Goal: Task Accomplishment & Management: Manage account settings

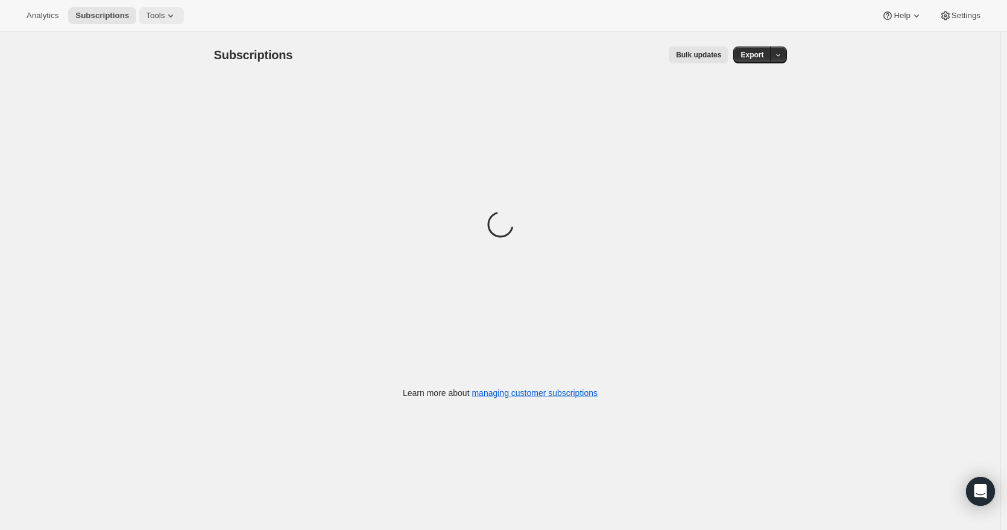
click at [165, 13] on icon at bounding box center [171, 16] width 12 height 12
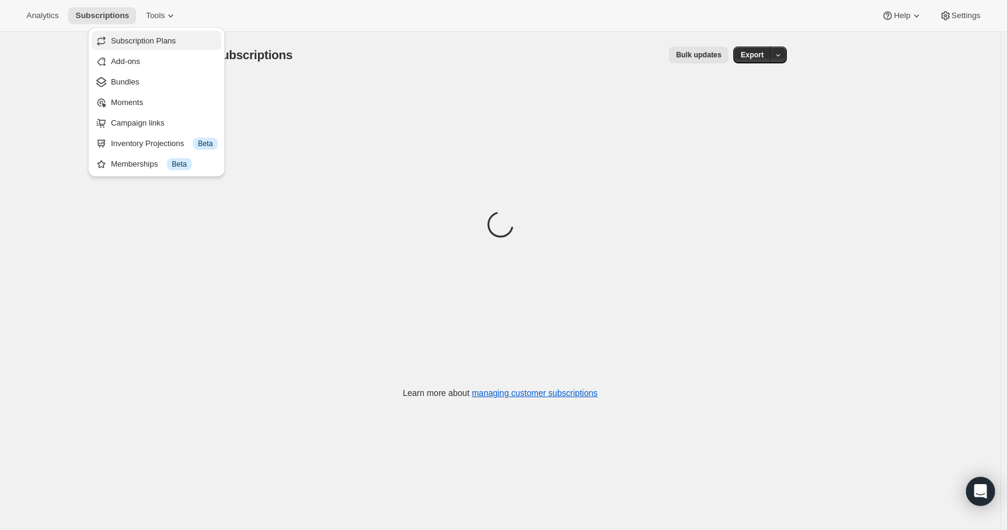
click at [166, 42] on span "Subscription Plans" at bounding box center [143, 40] width 65 height 9
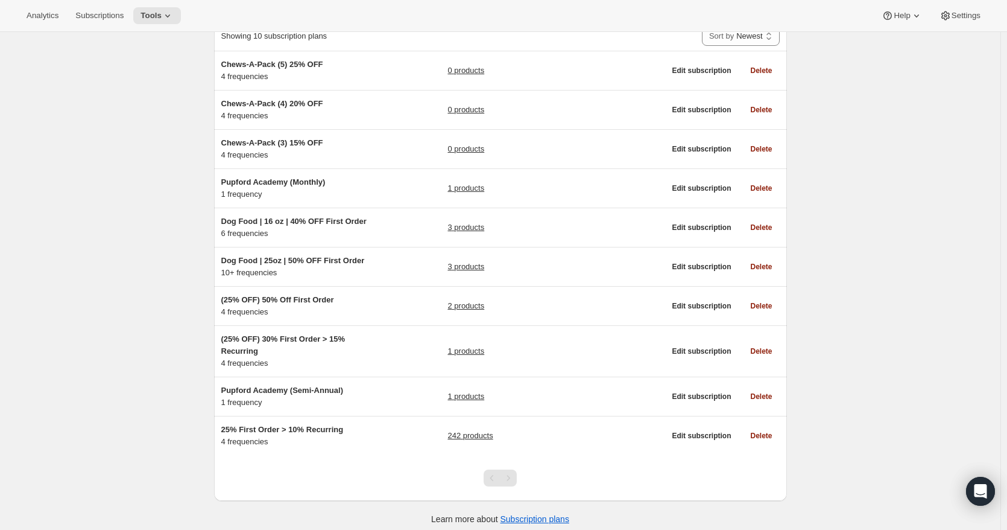
scroll to position [95, 0]
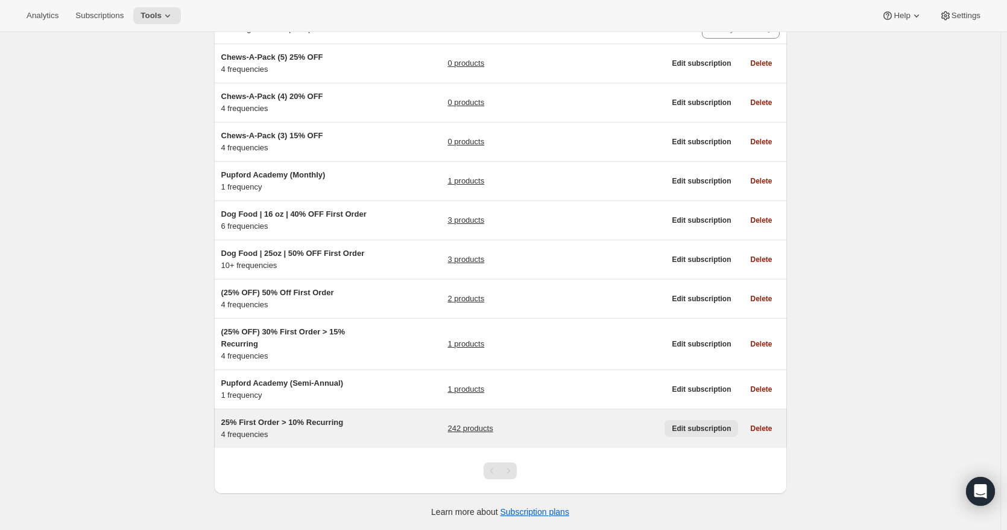
click at [695, 427] on span "Edit subscription" at bounding box center [701, 428] width 59 height 10
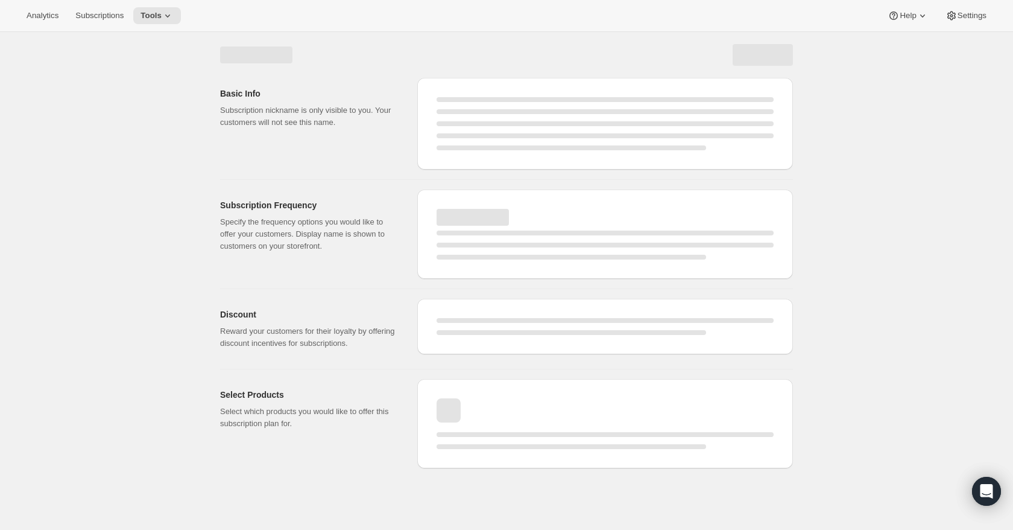
select select "WEEK"
select select "MONTH"
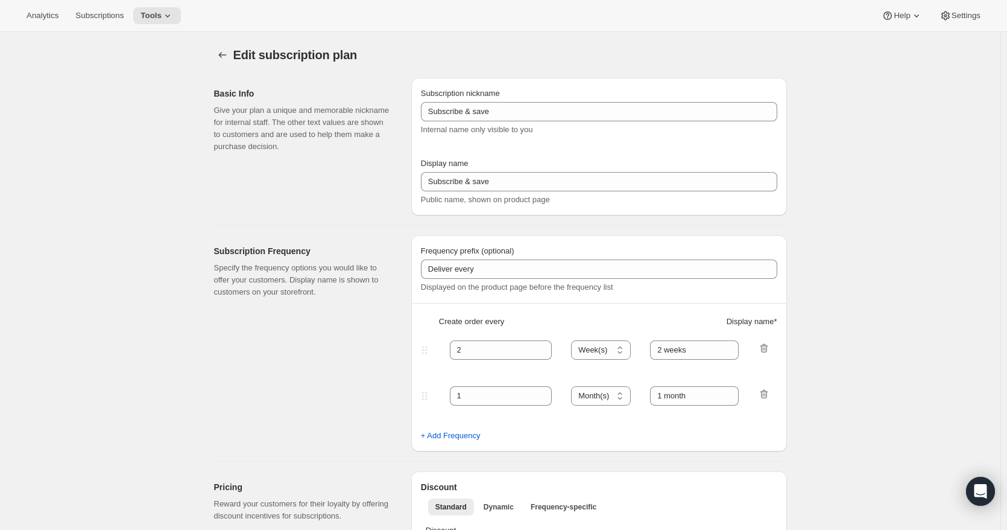
type input "25% First Order > 10% Recurring"
type input "Subscribe & Save"
select select "WEEK"
select select "MONTH"
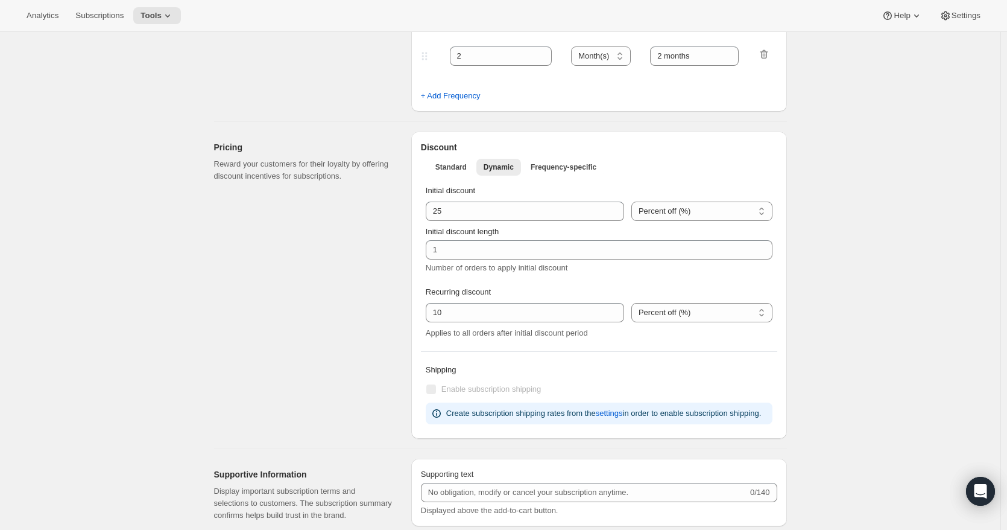
scroll to position [3318, 0]
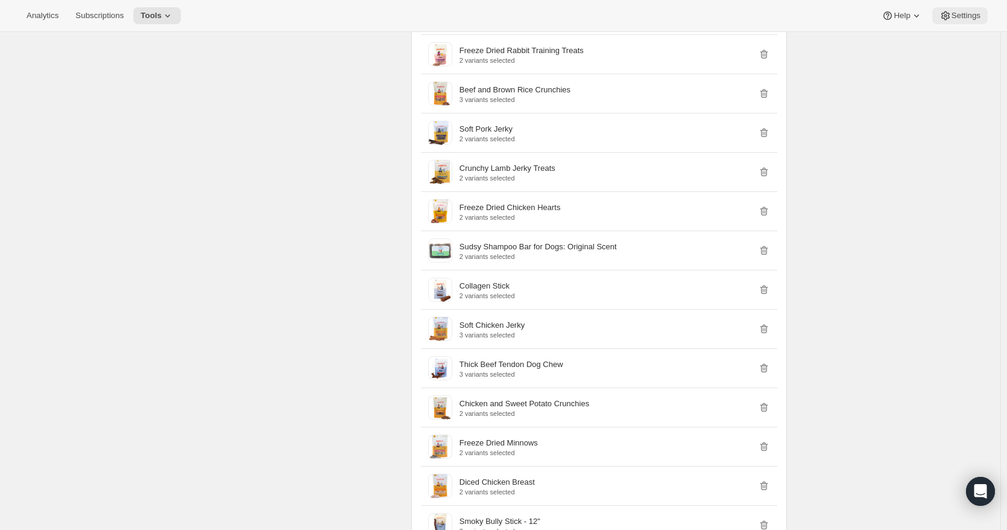
click at [978, 22] on button "Settings" at bounding box center [960, 15] width 55 height 17
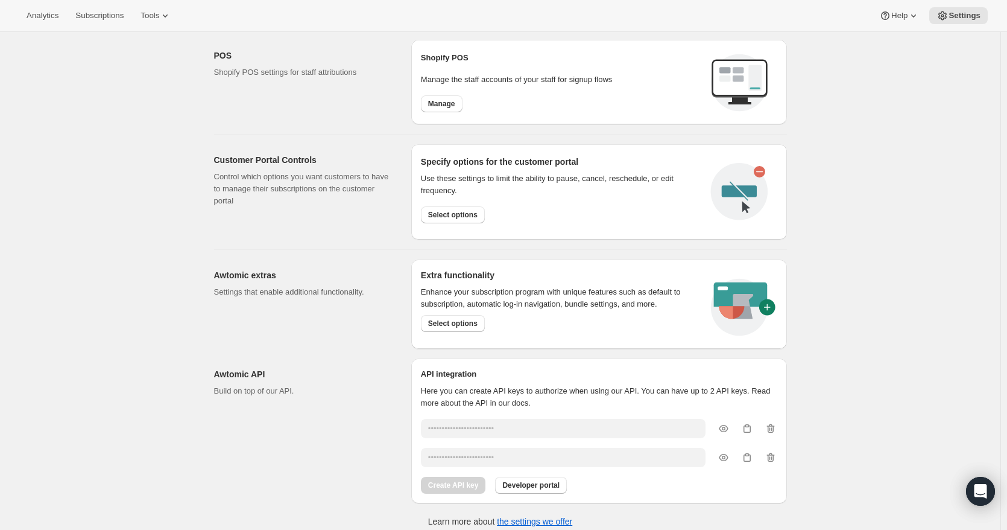
scroll to position [518, 0]
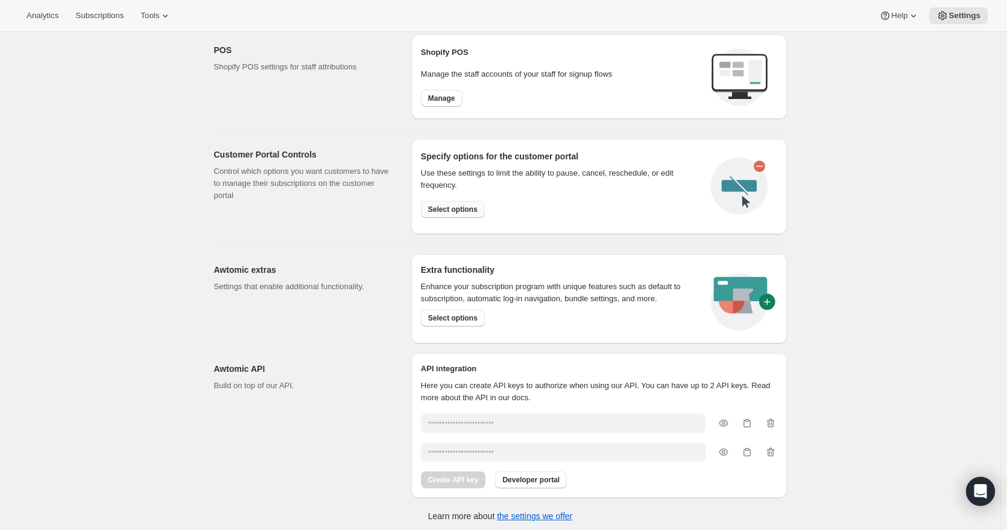
click at [458, 208] on span "Select options" at bounding box center [452, 209] width 49 height 10
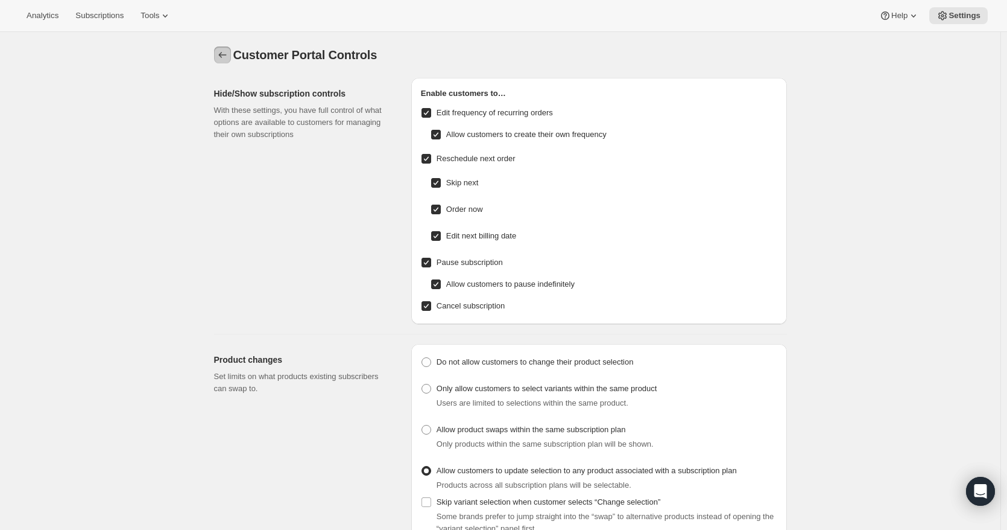
click at [228, 57] on icon "Settings" at bounding box center [223, 55] width 12 height 12
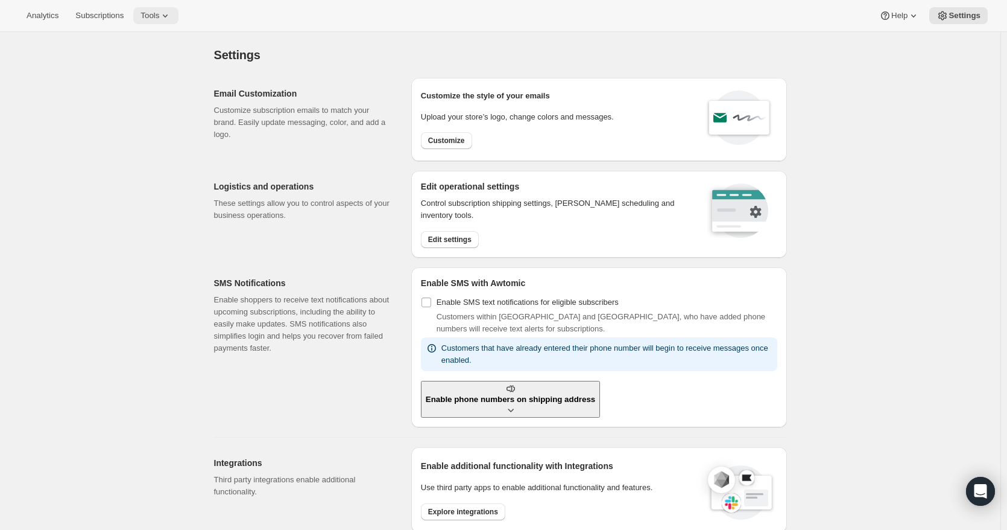
click at [159, 14] on icon at bounding box center [165, 16] width 12 height 12
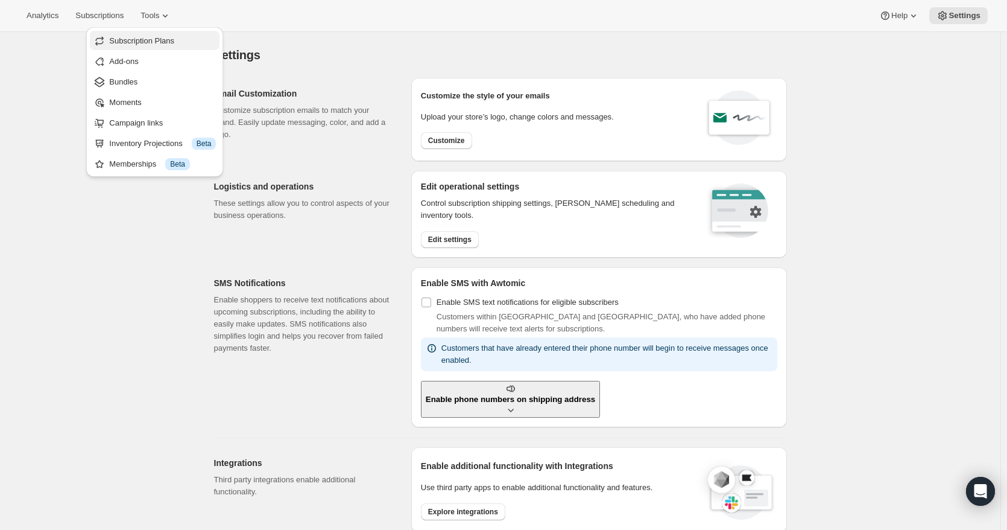
click at [144, 46] on span "Subscription Plans" at bounding box center [162, 41] width 107 height 12
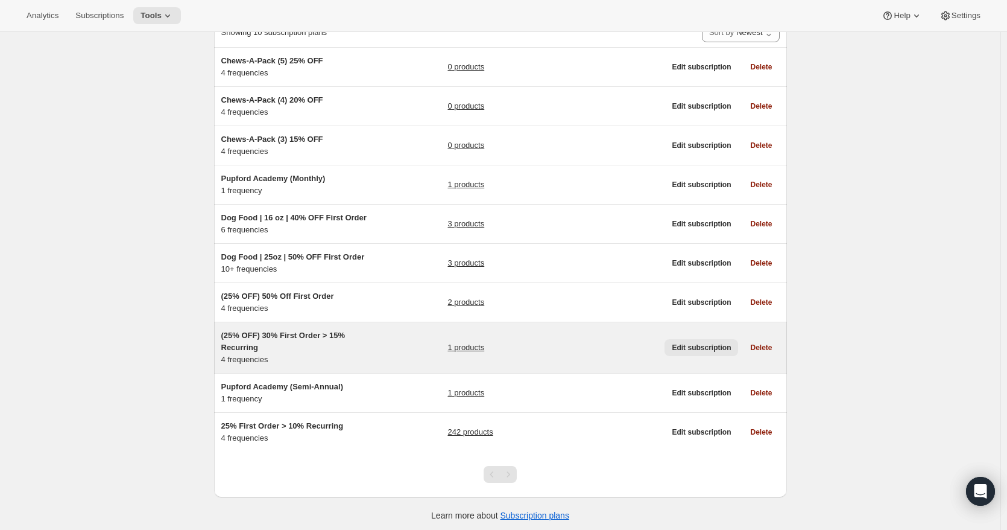
scroll to position [95, 0]
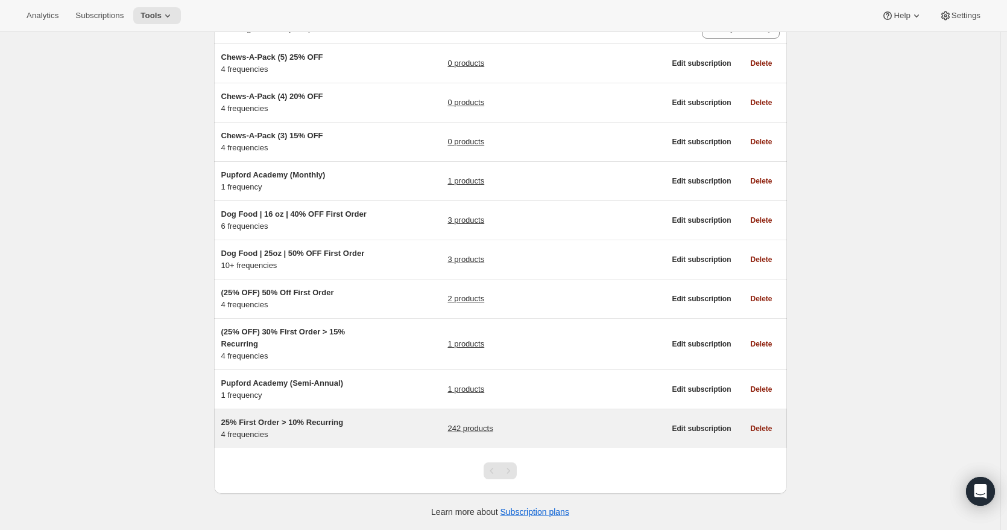
click at [478, 428] on link "242 products" at bounding box center [470, 428] width 45 height 12
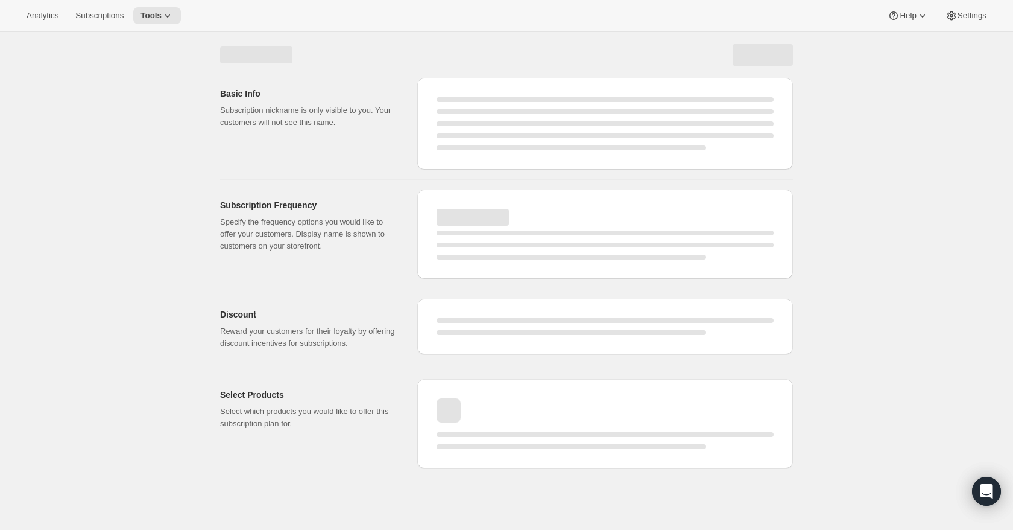
select select "WEEK"
select select "MONTH"
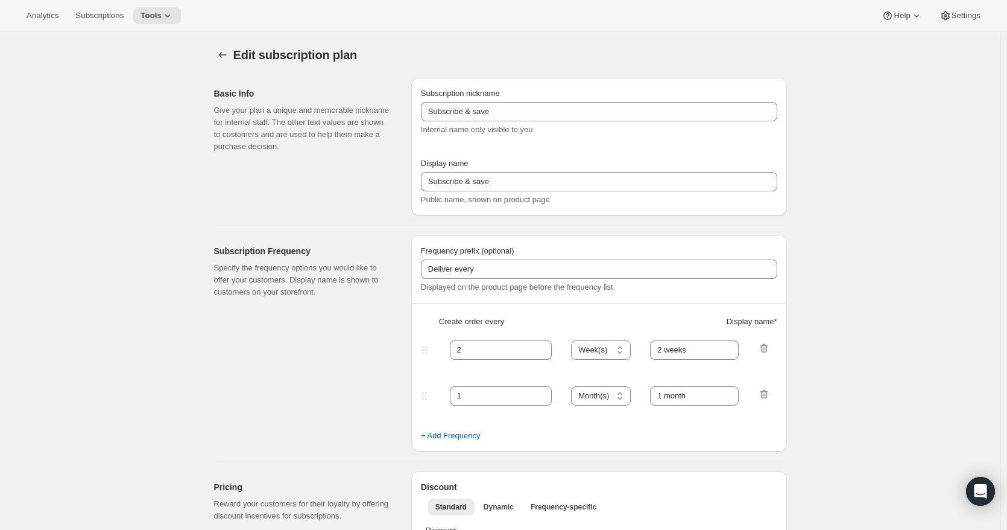
type input "25% First Order > 10% Recurring"
type input "Subscribe & Save"
select select "WEEK"
select select "MONTH"
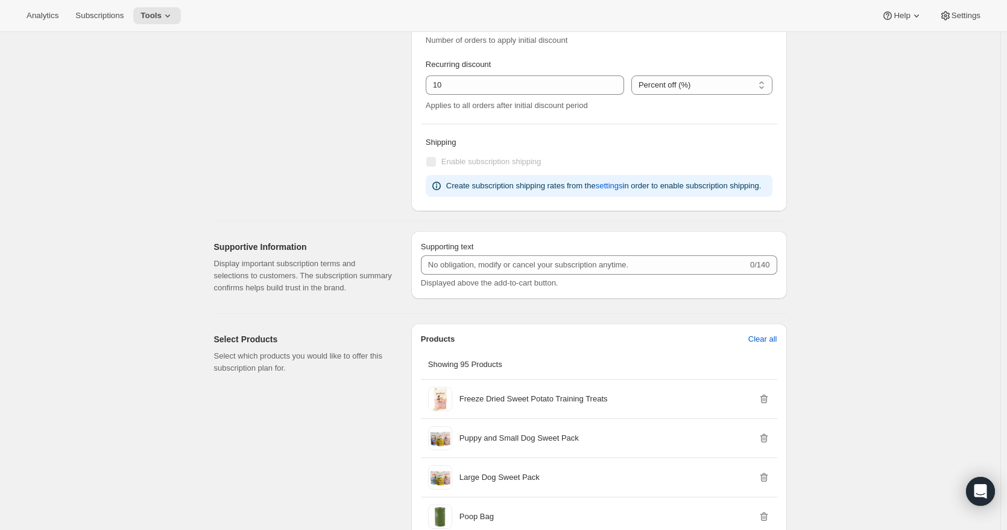
scroll to position [664, 0]
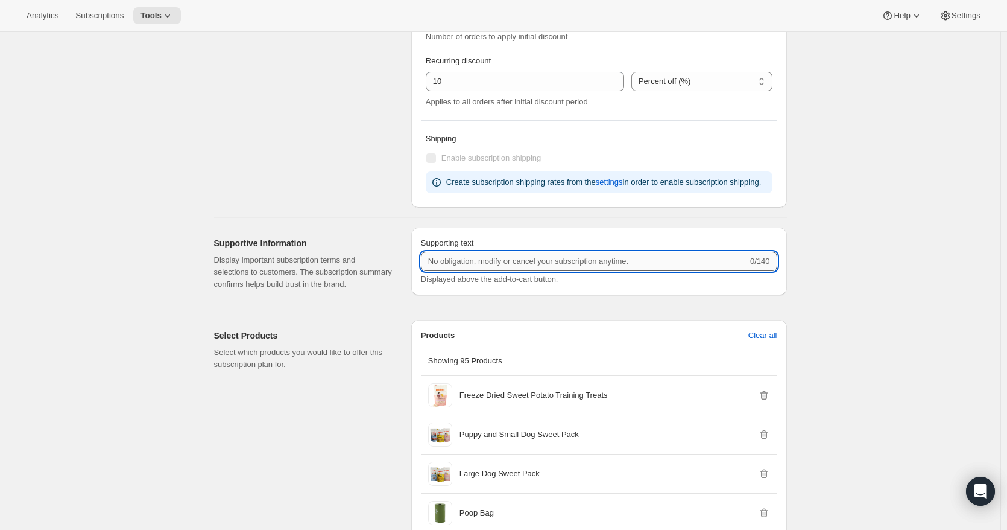
click at [455, 262] on input "Supporting text" at bounding box center [584, 261] width 327 height 19
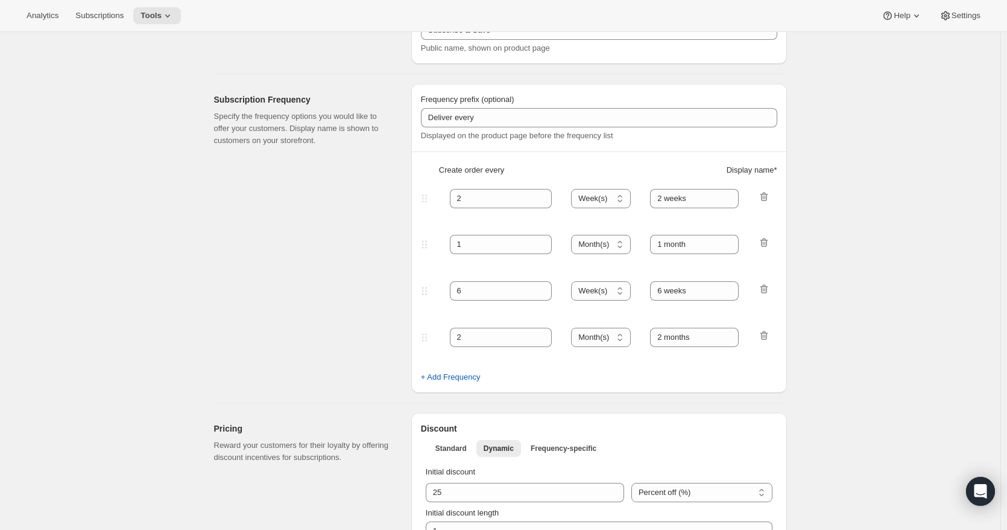
scroll to position [0, 0]
